Goal: Task Accomplishment & Management: Use online tool/utility

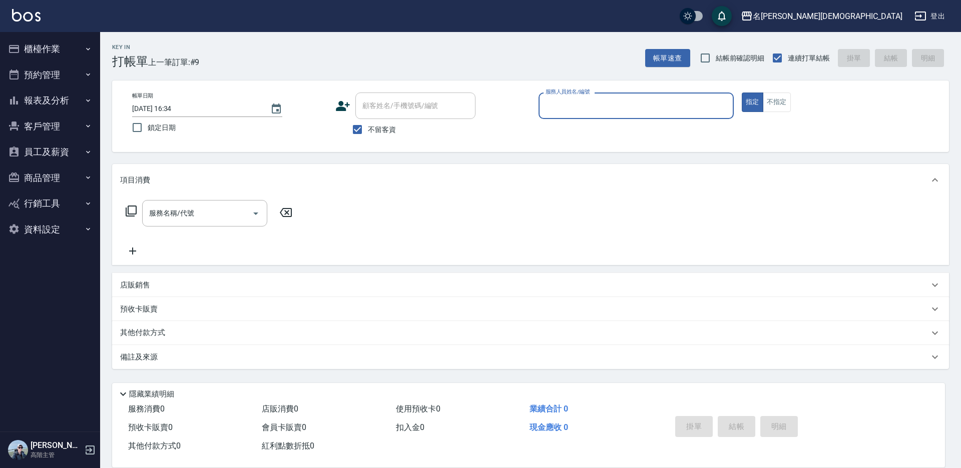
click at [47, 54] on button "櫃檯作業" at bounding box center [50, 49] width 92 height 26
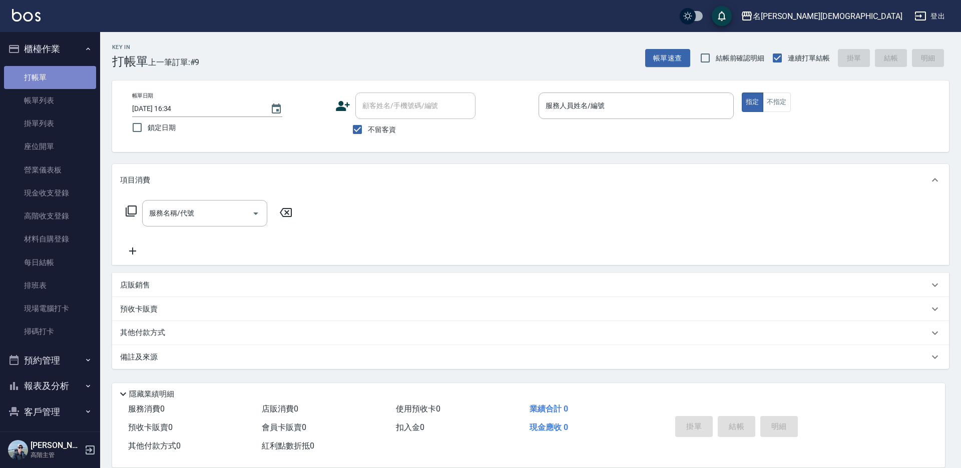
click at [59, 84] on link "打帳單" at bounding box center [50, 77] width 92 height 23
click at [59, 102] on link "帳單列表" at bounding box center [50, 100] width 92 height 23
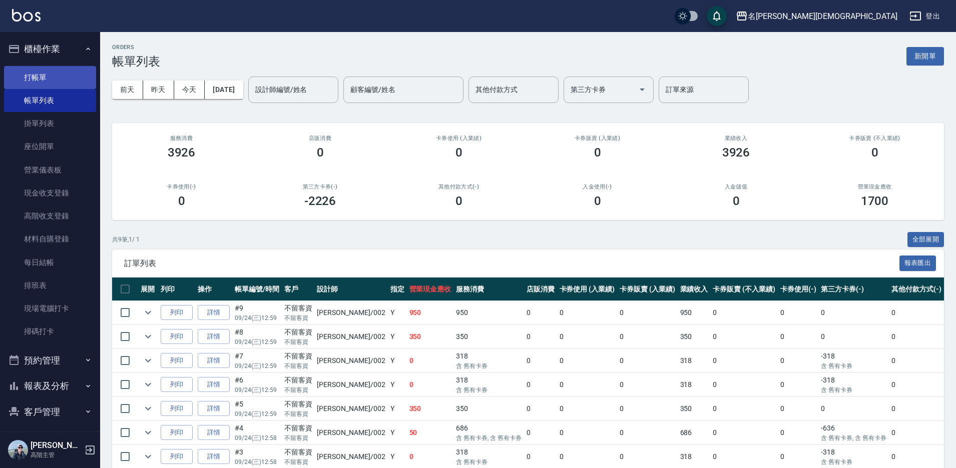
click at [67, 72] on link "打帳單" at bounding box center [50, 77] width 92 height 23
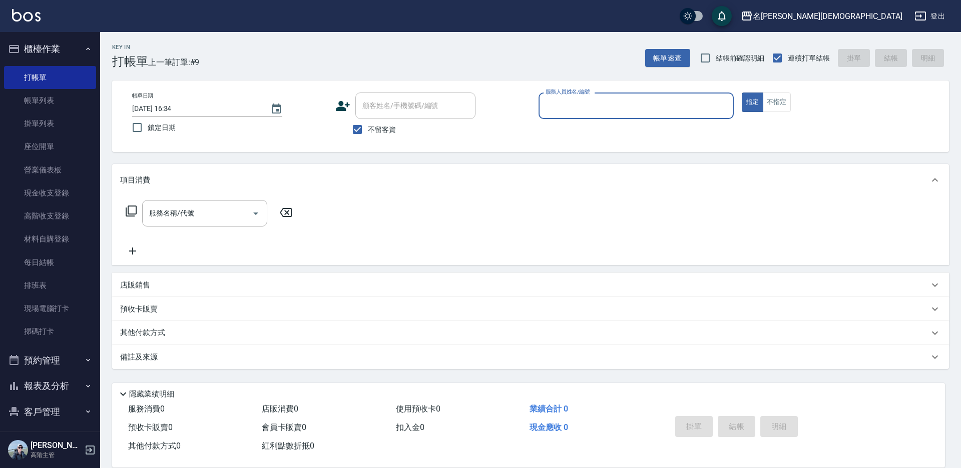
click at [571, 101] on input "服務人員姓名/編號" at bounding box center [636, 106] width 186 height 18
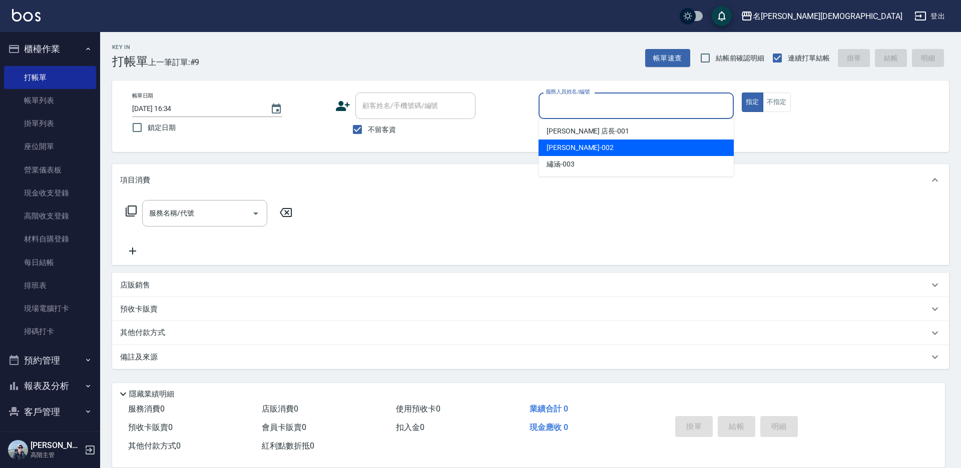
click at [566, 149] on span "香香 -002" at bounding box center [580, 148] width 67 height 11
type input "香香-002"
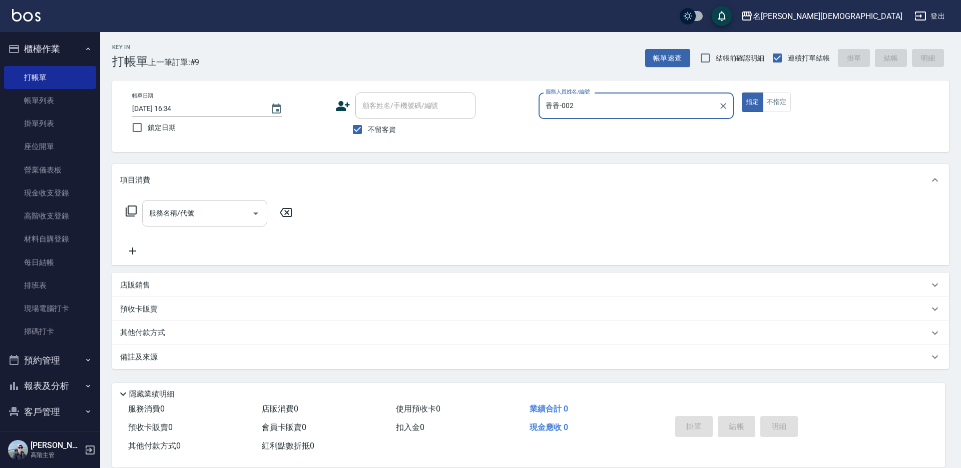
click at [169, 219] on input "服務名稱/代號" at bounding box center [197, 214] width 101 height 18
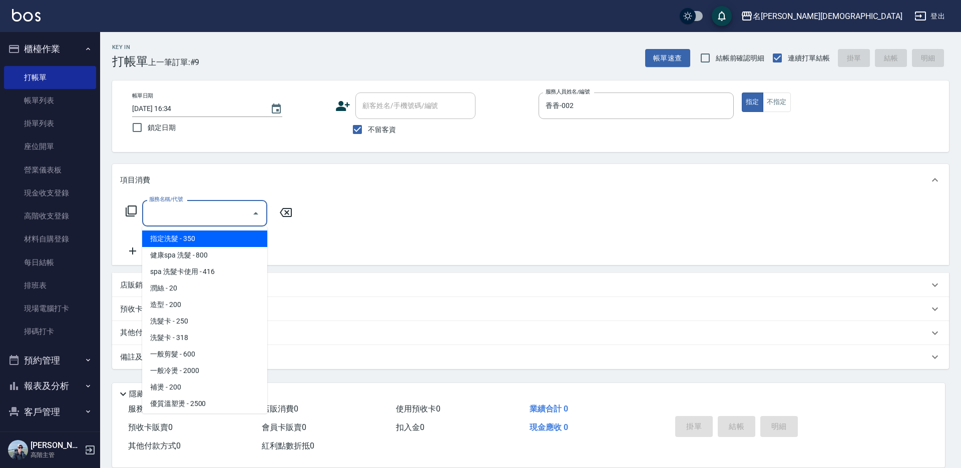
click at [189, 213] on input "服務名稱/代號" at bounding box center [197, 214] width 101 height 18
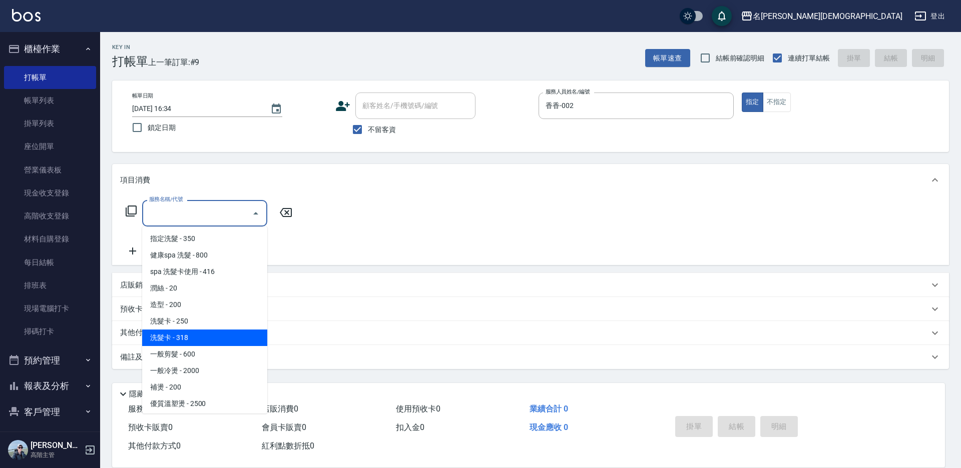
click at [201, 336] on span "洗髮卡 - 318" at bounding box center [204, 338] width 125 height 17
type input "洗髮卡(108)"
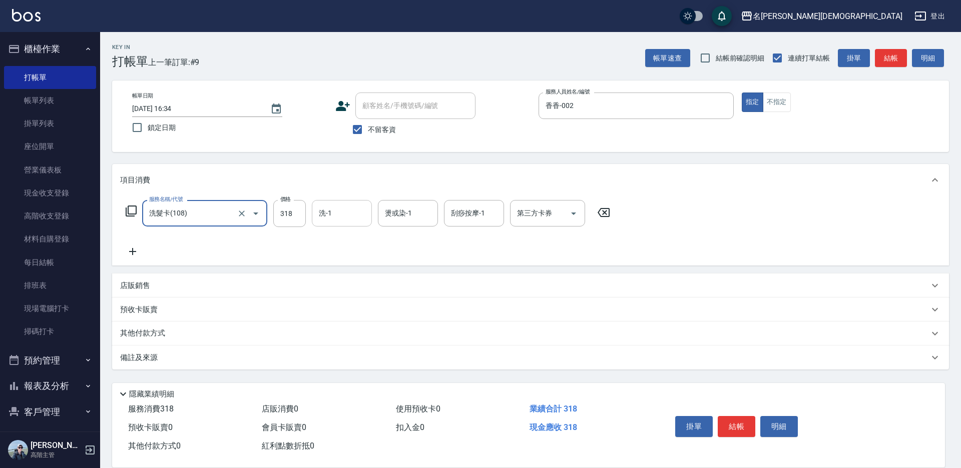
drag, startPoint x: 331, startPoint y: 214, endPoint x: 328, endPoint y: 224, distance: 10.0
click at [331, 215] on input "洗-1" at bounding box center [341, 214] width 51 height 18
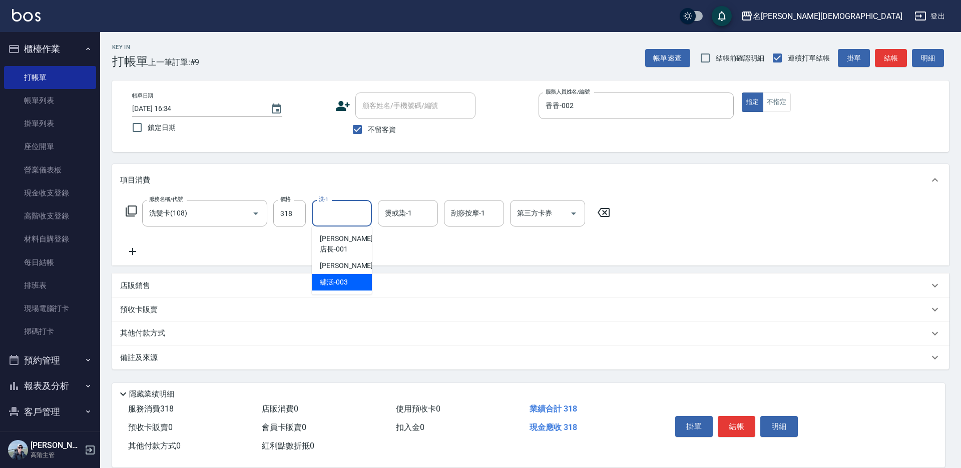
click at [338, 277] on span "繡涵 -003" at bounding box center [334, 282] width 28 height 11
type input "繡涵-003"
click at [579, 215] on icon "Open" at bounding box center [574, 214] width 12 height 12
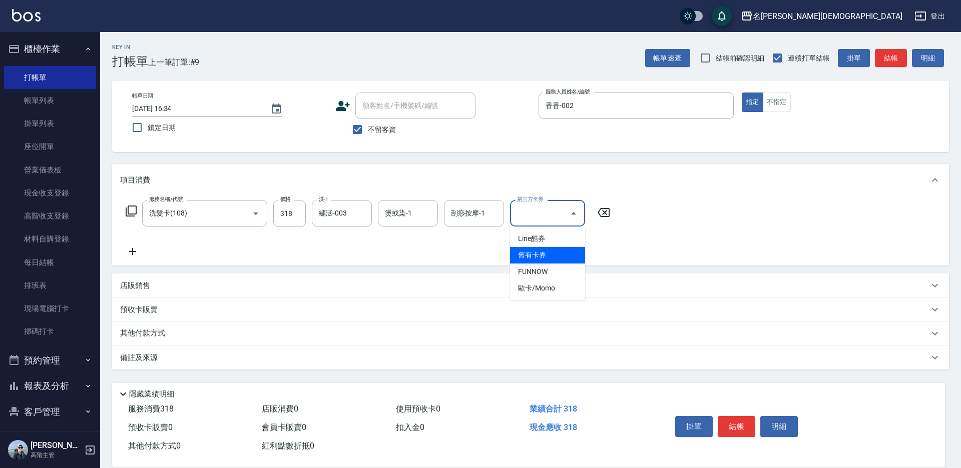
click at [557, 255] on span "舊有卡券" at bounding box center [547, 255] width 75 height 17
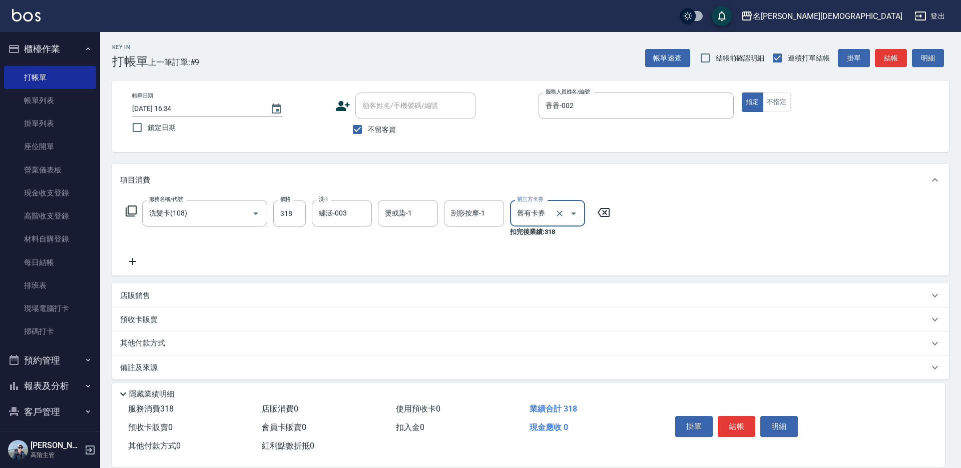
type input "舊有卡券"
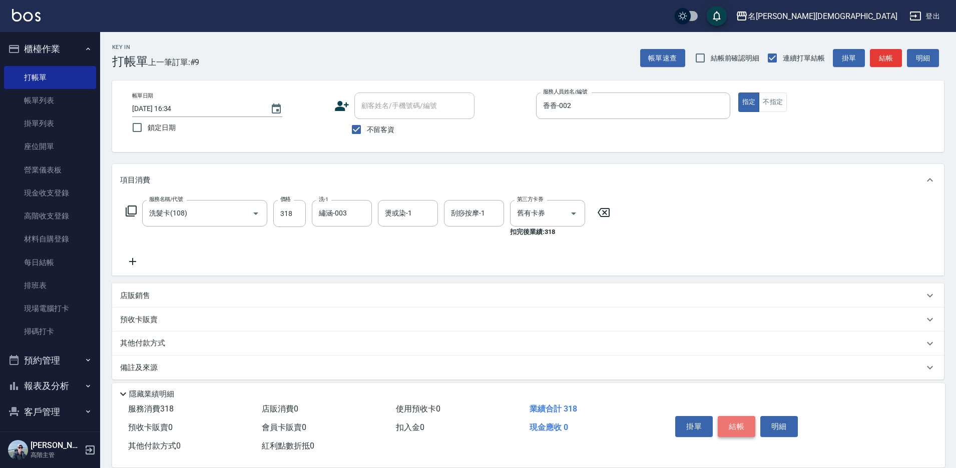
click at [732, 420] on button "結帳" at bounding box center [737, 426] width 38 height 21
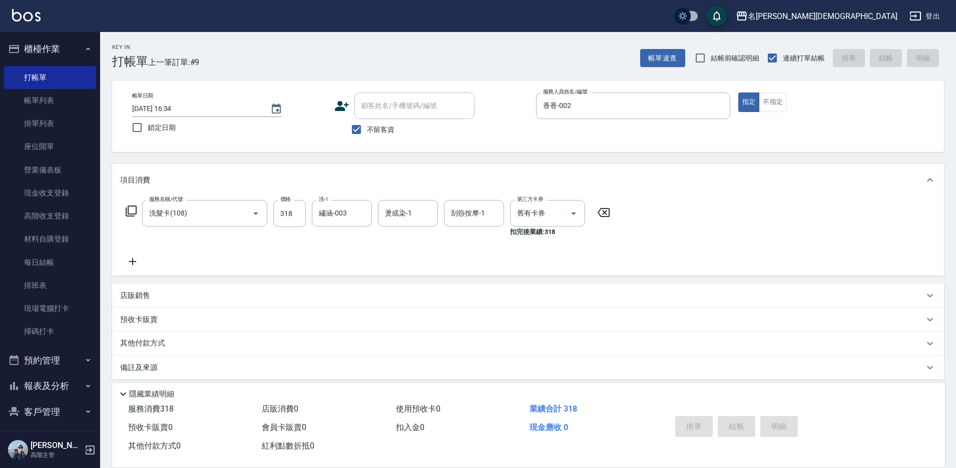
type input "2025/09/24 16:35"
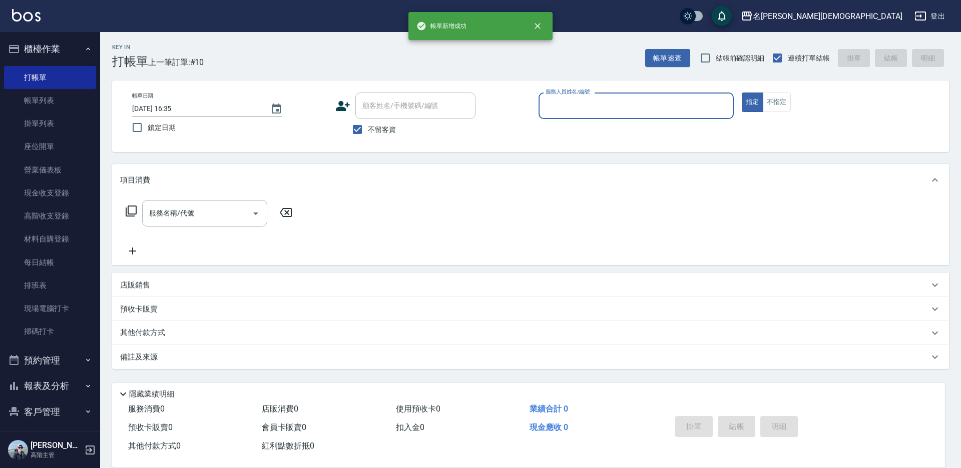
click at [562, 111] on input "服務人員姓名/編號" at bounding box center [636, 106] width 186 height 18
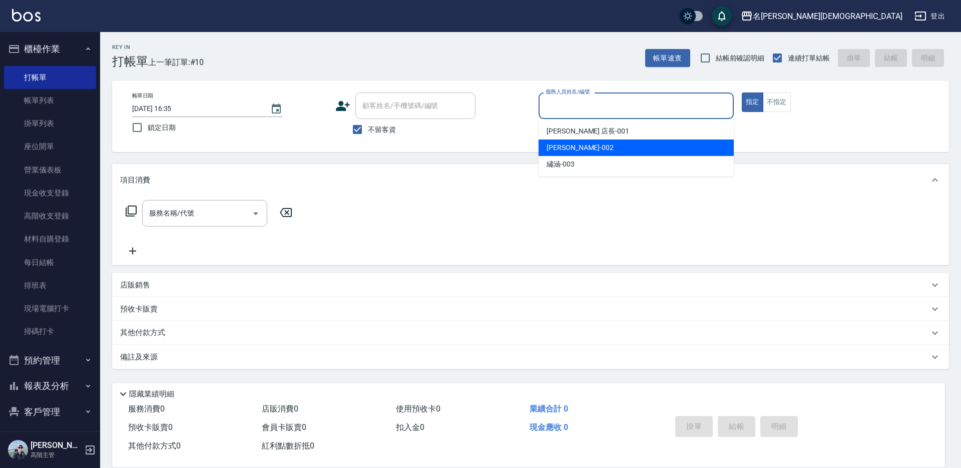
click at [573, 144] on span "香香 -002" at bounding box center [580, 148] width 67 height 11
type input "香香-002"
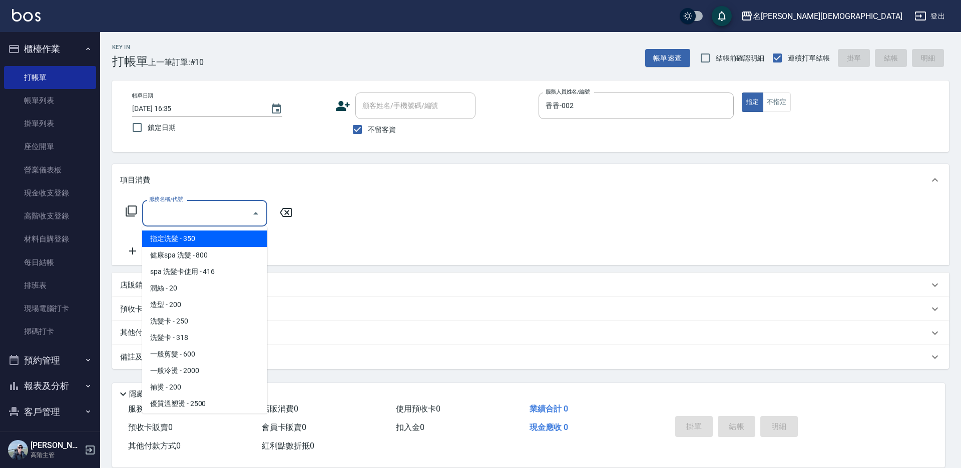
click at [160, 217] on div "服務名稱/代號 服務名稱/代號" at bounding box center [204, 213] width 125 height 27
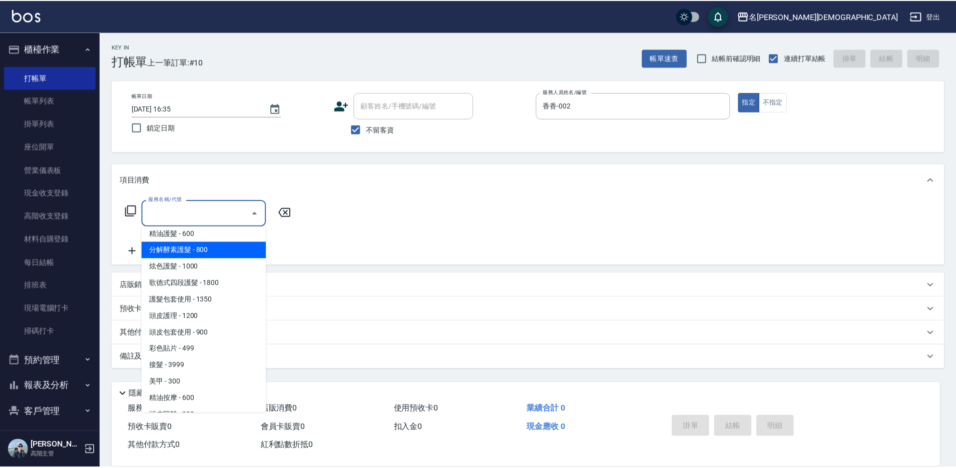
scroll to position [250, 0]
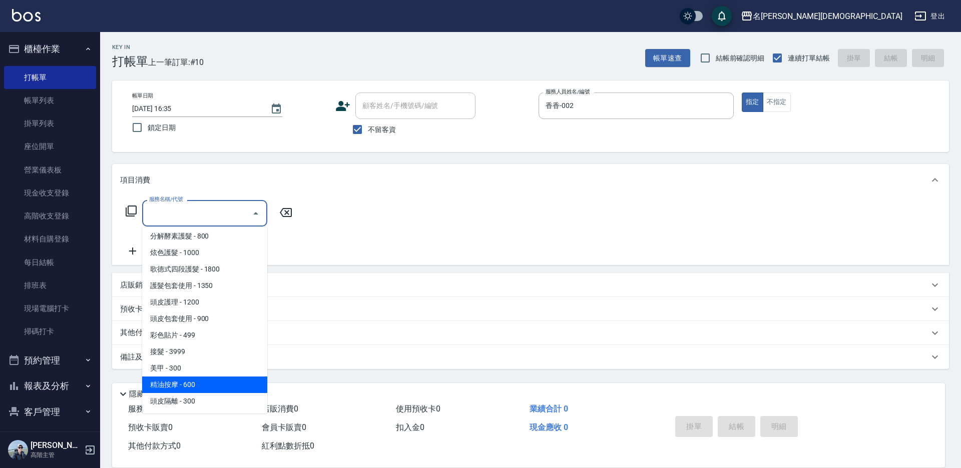
click at [214, 391] on span "精油按摩 - 600" at bounding box center [204, 385] width 125 height 17
type input "精油按摩(901-1)"
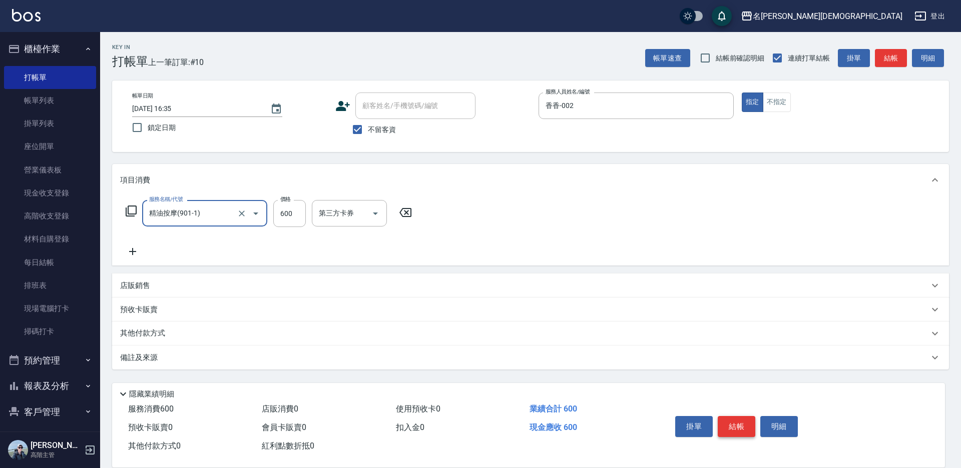
click at [734, 425] on button "結帳" at bounding box center [737, 426] width 38 height 21
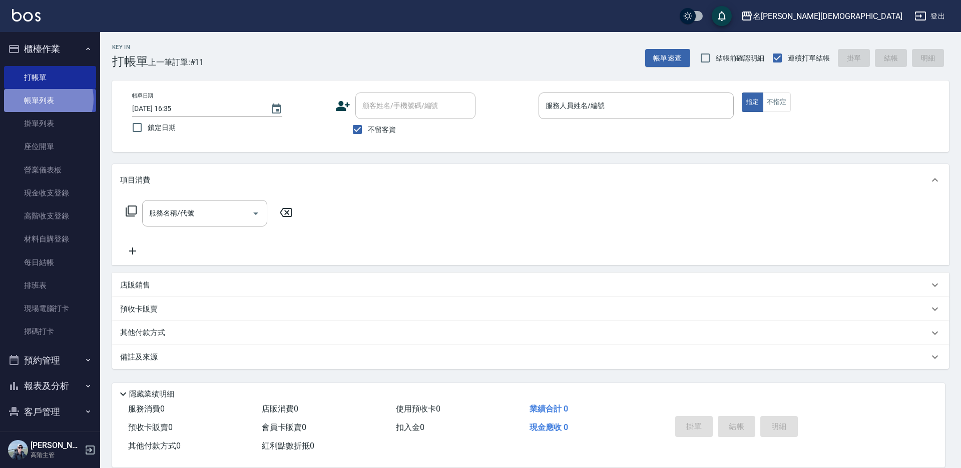
click at [45, 100] on link "帳單列表" at bounding box center [50, 100] width 92 height 23
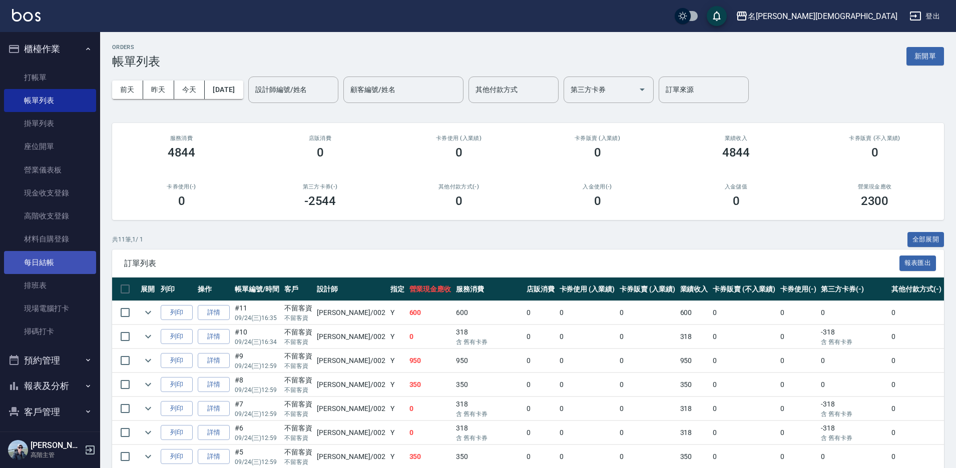
click at [49, 264] on link "每日結帳" at bounding box center [50, 262] width 92 height 23
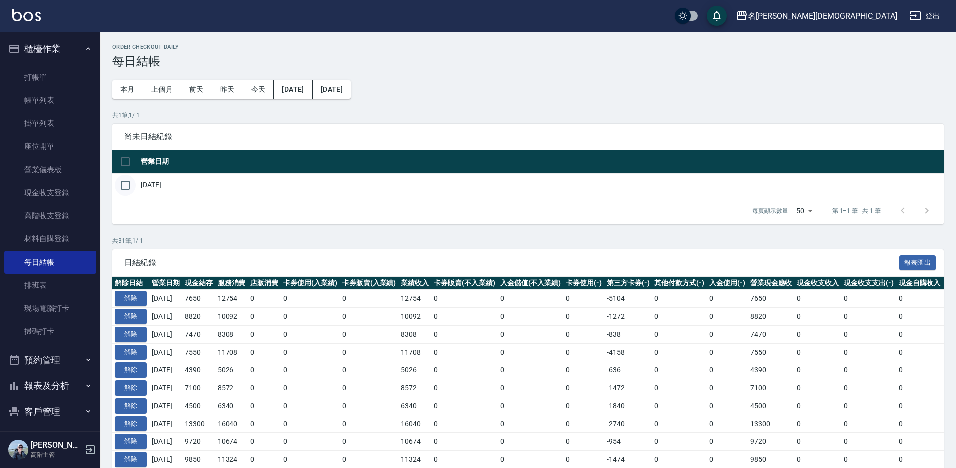
click at [126, 189] on input "checkbox" at bounding box center [125, 185] width 21 height 21
checkbox input "true"
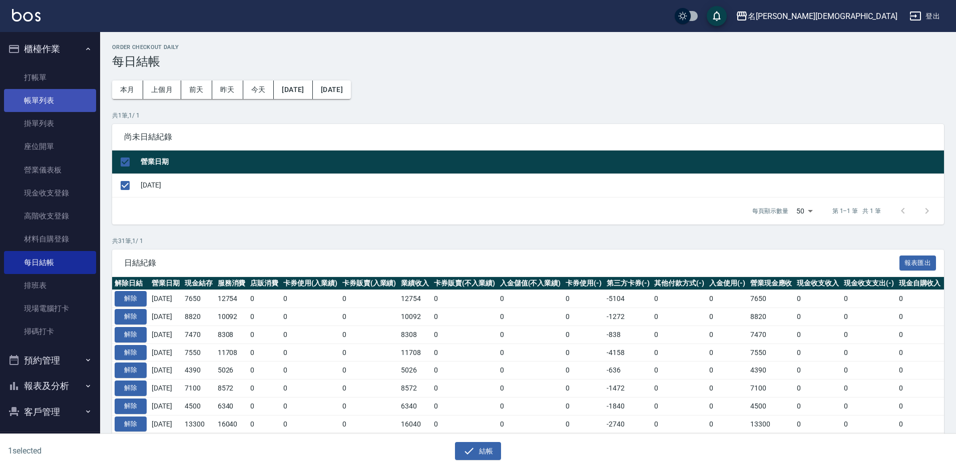
click at [58, 93] on link "帳單列表" at bounding box center [50, 100] width 92 height 23
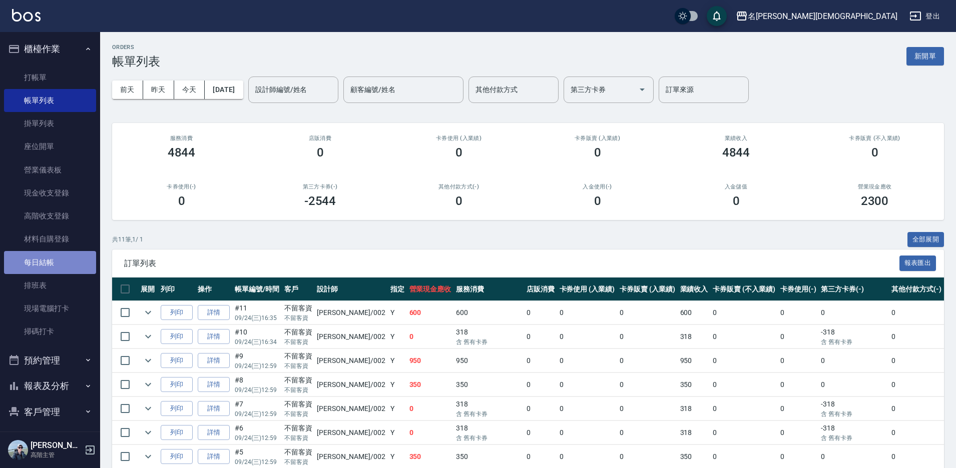
click at [51, 257] on link "每日結帳" at bounding box center [50, 262] width 92 height 23
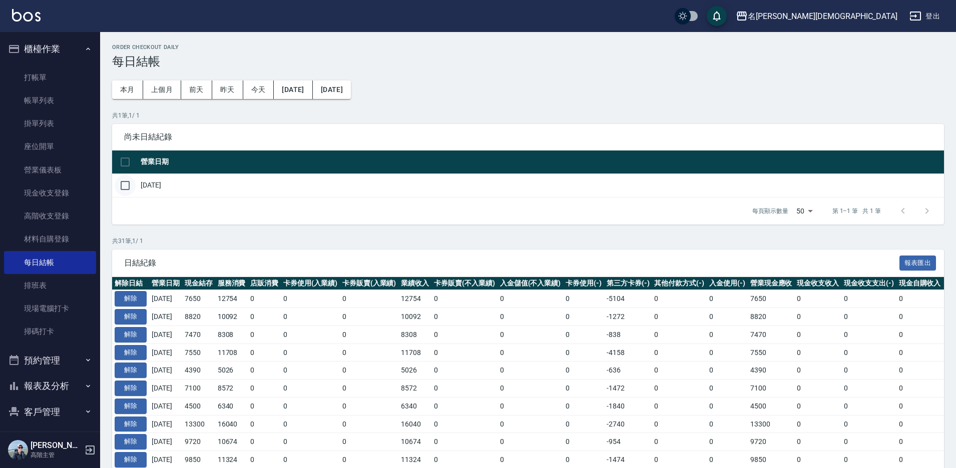
click at [127, 183] on input "checkbox" at bounding box center [125, 185] width 21 height 21
checkbox input "true"
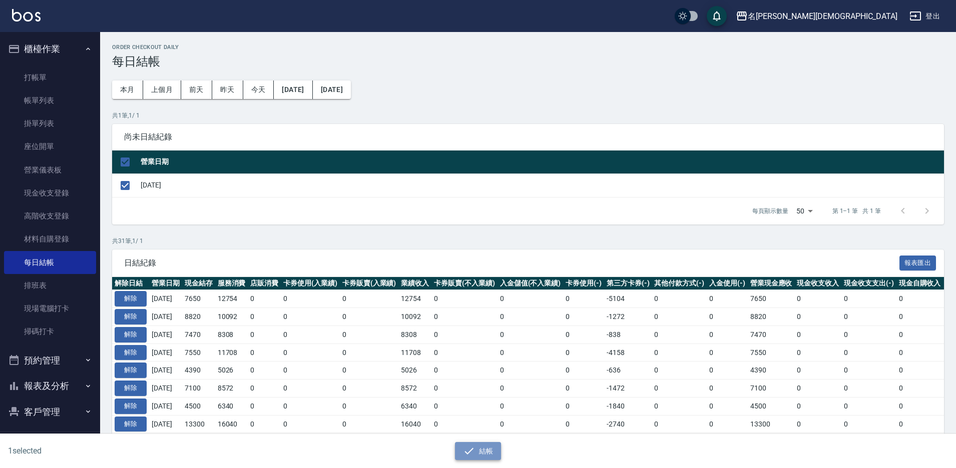
click at [483, 452] on button "結帳" at bounding box center [478, 451] width 47 height 19
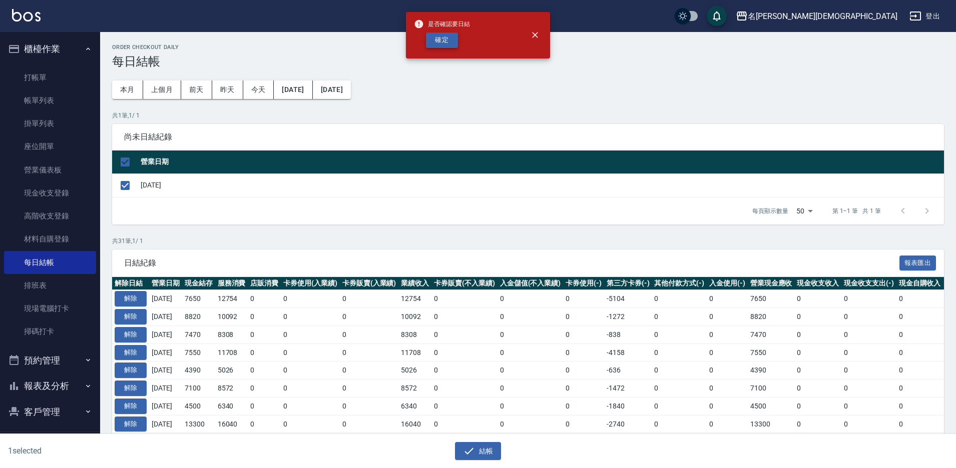
click at [436, 38] on button "確定" at bounding box center [442, 41] width 32 height 16
checkbox input "false"
